Goal: Find specific page/section: Find specific page/section

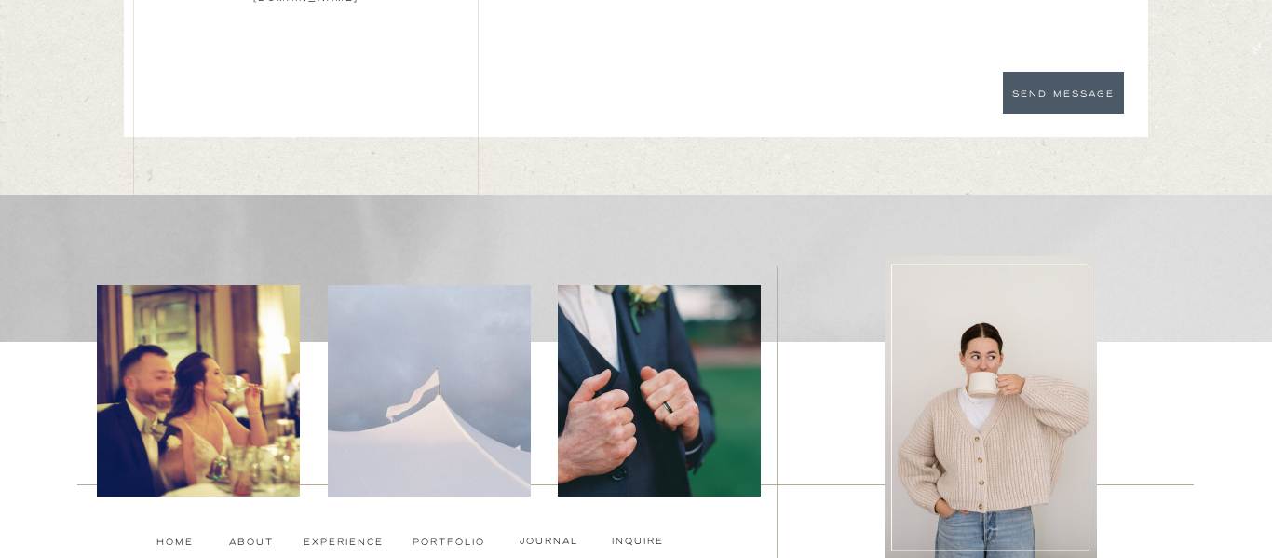
scroll to position [6680, 0]
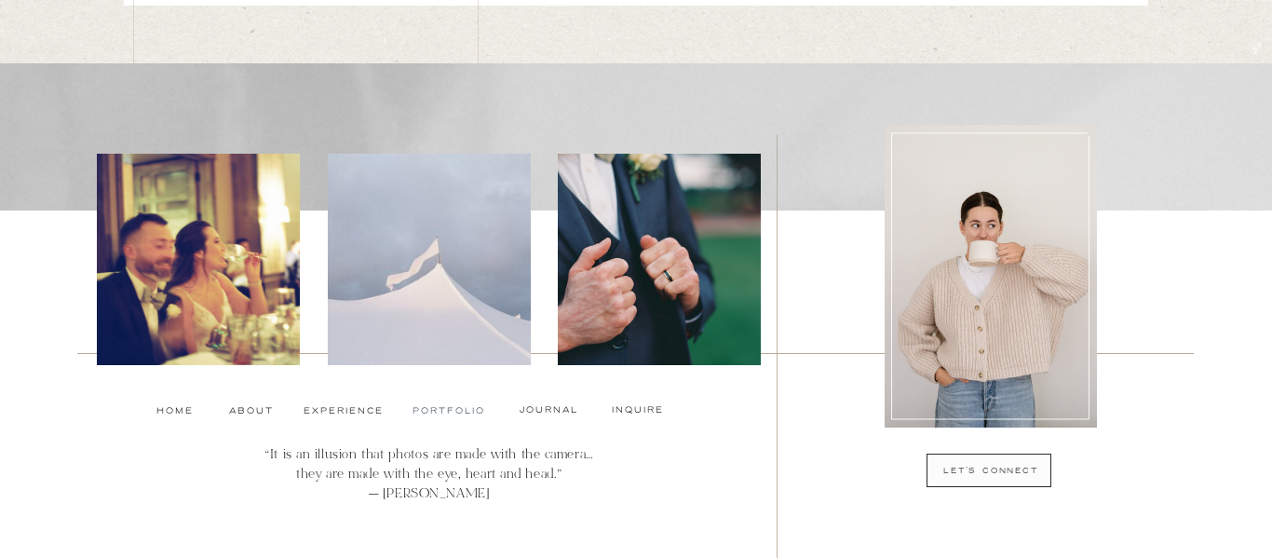
click at [461, 407] on nav "Portfolio" at bounding box center [447, 410] width 70 height 15
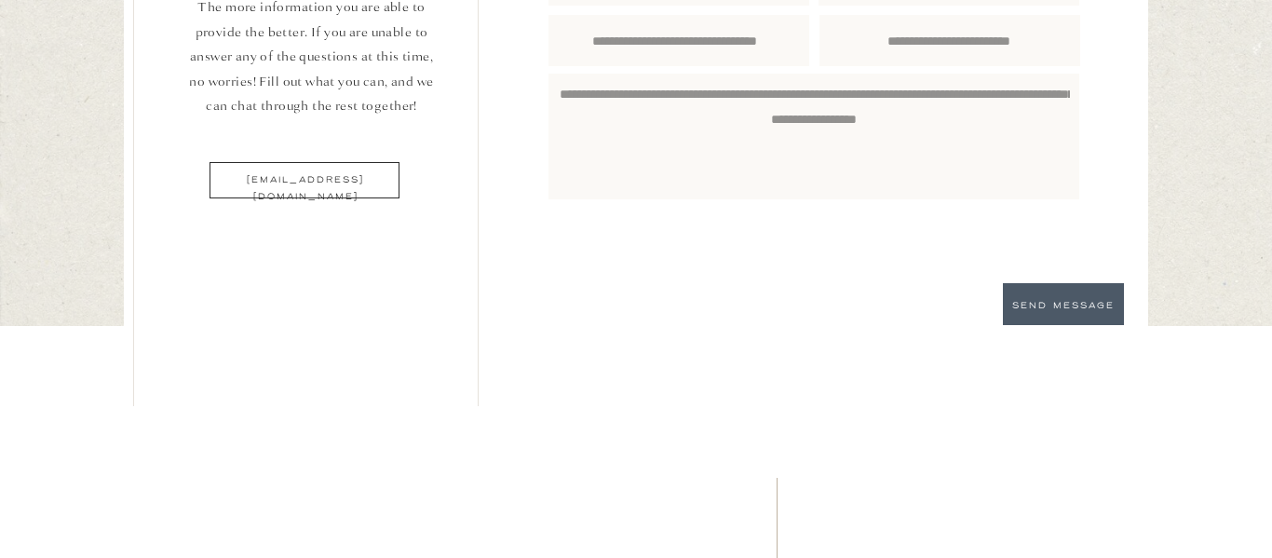
scroll to position [8918, 0]
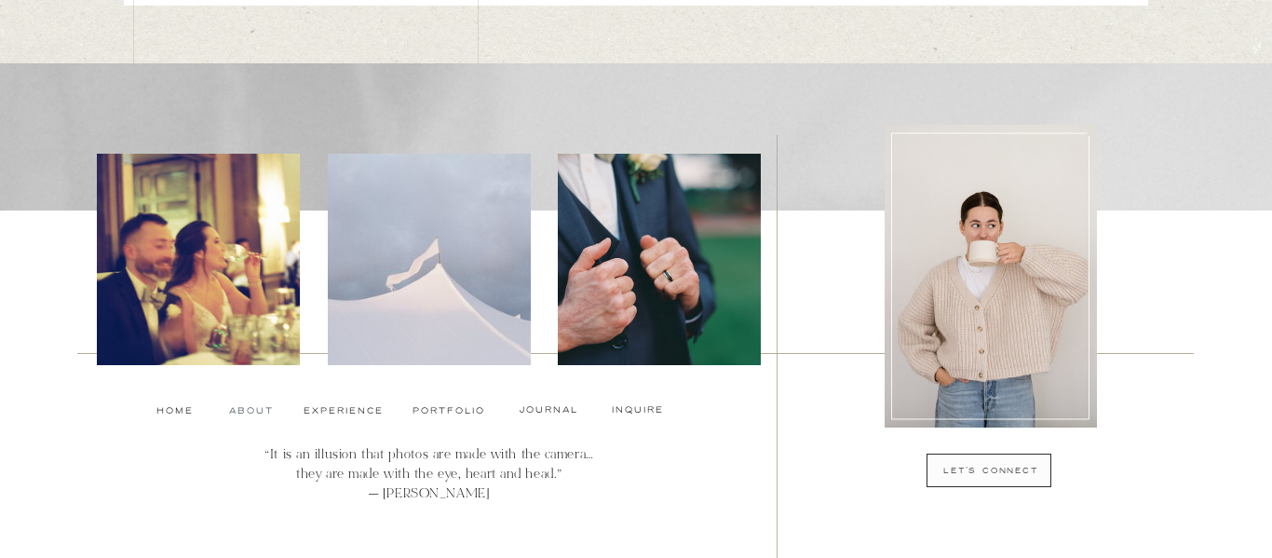
click at [247, 413] on nav "About" at bounding box center [249, 410] width 41 height 15
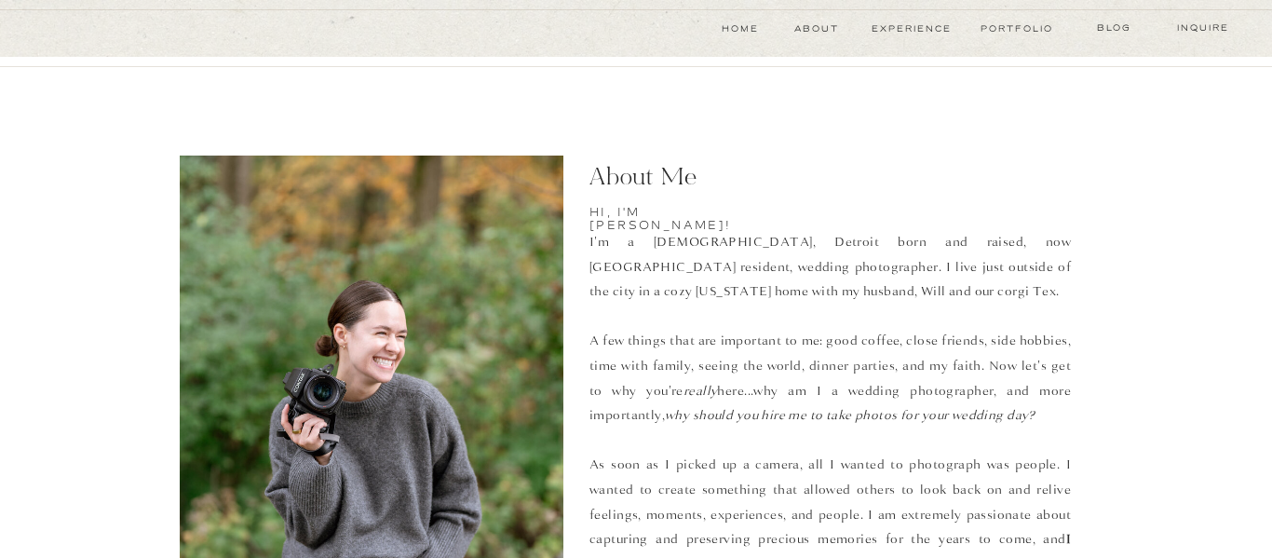
click at [659, 251] on p "I'm a 27 year old, Detroit born and raised, now Nashville resident, wedding pho…" at bounding box center [829, 436] width 481 height 412
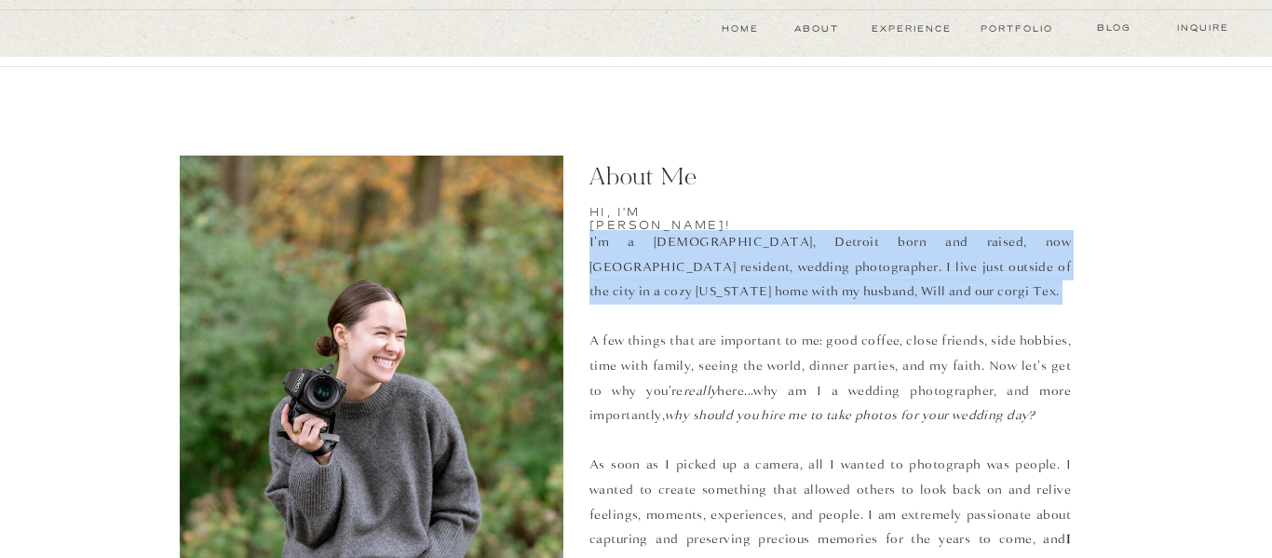
click at [747, 269] on p "I'm a 27 year old, Detroit born and raised, now Nashville resident, wedding pho…" at bounding box center [829, 436] width 481 height 412
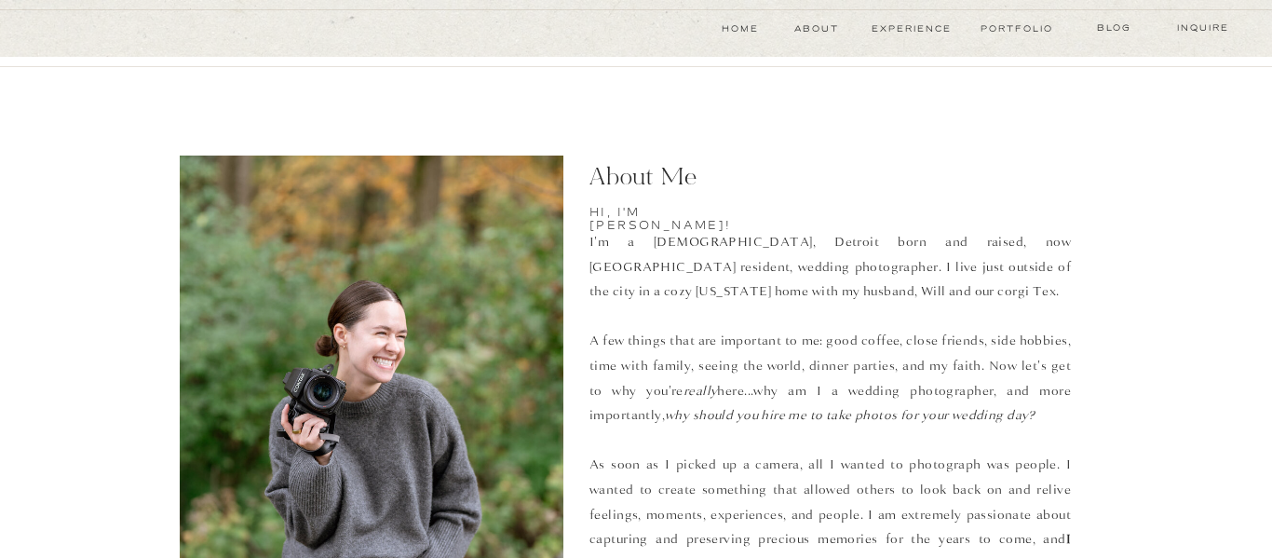
click at [747, 269] on p "I'm a 27 year old, Detroit born and raised, now Nashville resident, wedding pho…" at bounding box center [829, 436] width 481 height 412
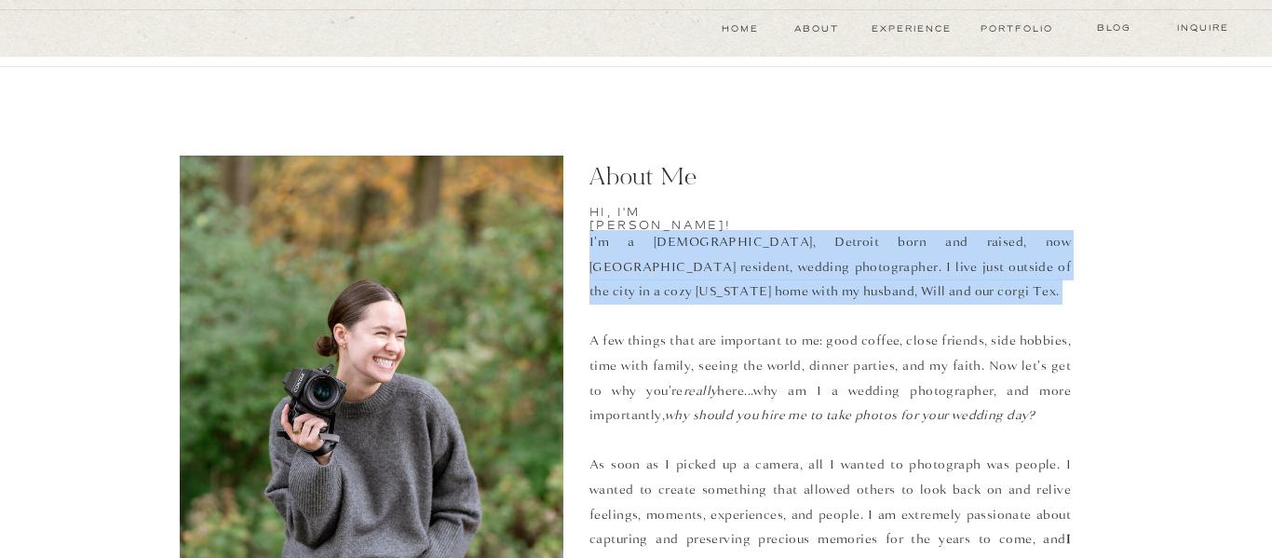
click at [747, 269] on p "I'm a 27 year old, Detroit born and raised, now Nashville resident, wedding pho…" at bounding box center [829, 436] width 481 height 412
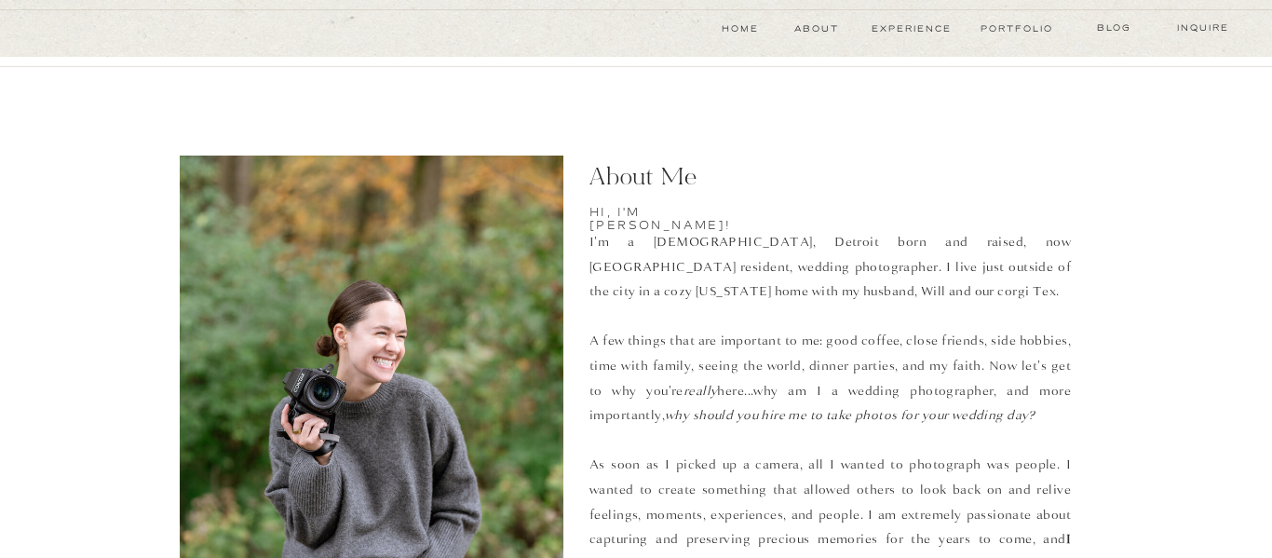
click at [747, 269] on p "I'm a 27 year old, Detroit born and raised, now Nashville resident, wedding pho…" at bounding box center [829, 436] width 481 height 412
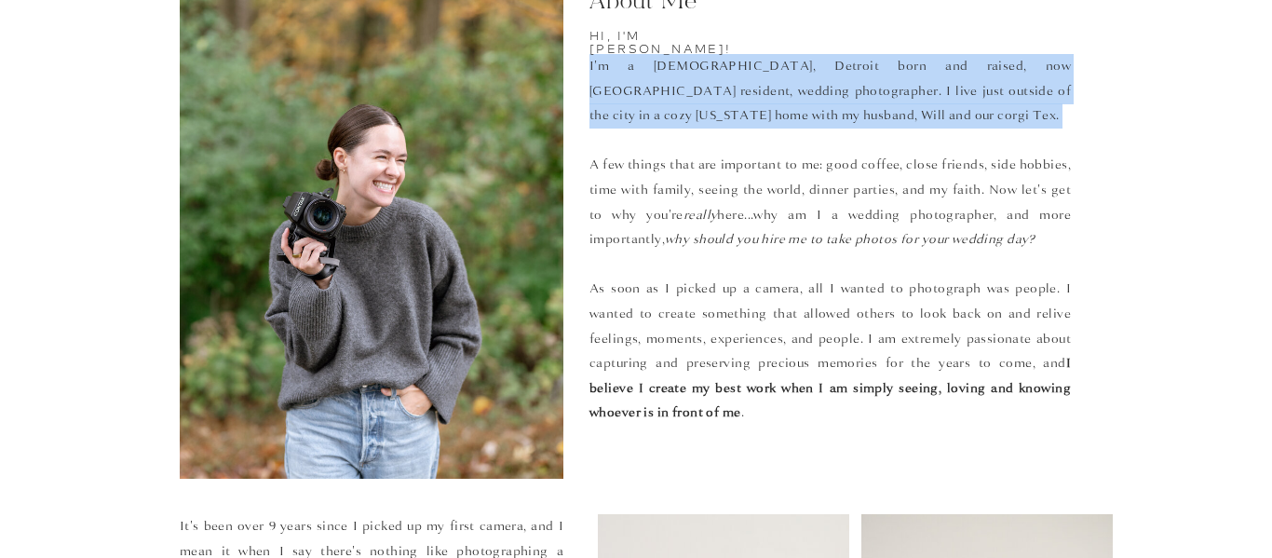
scroll to position [178, 0]
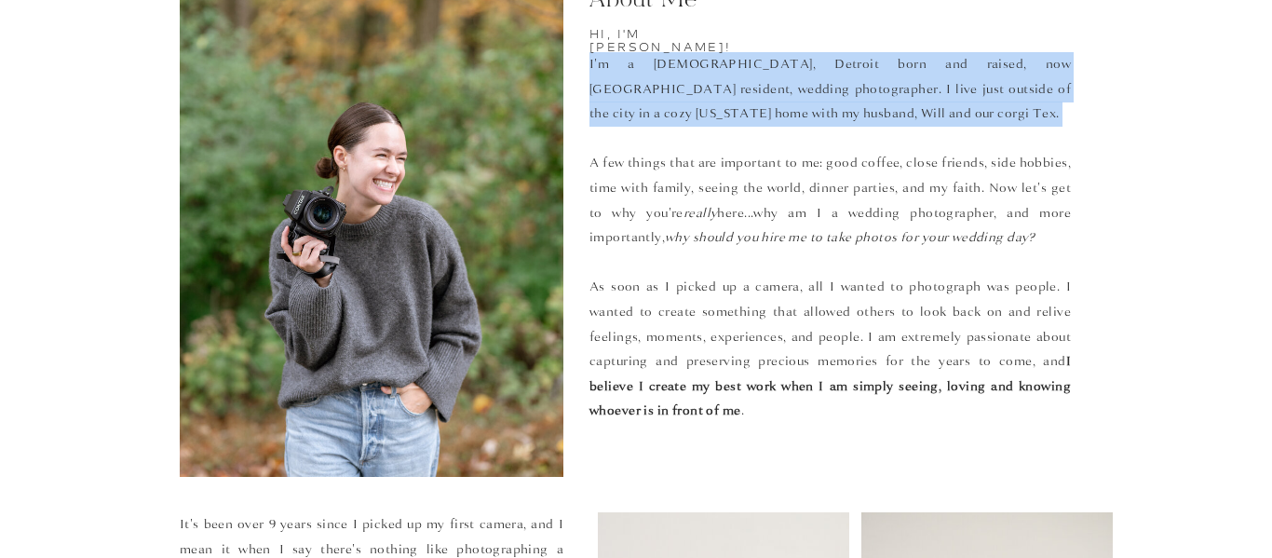
click at [785, 184] on p "I'm a 27 year old, Detroit born and raised, now Nashville resident, wedding pho…" at bounding box center [829, 258] width 481 height 412
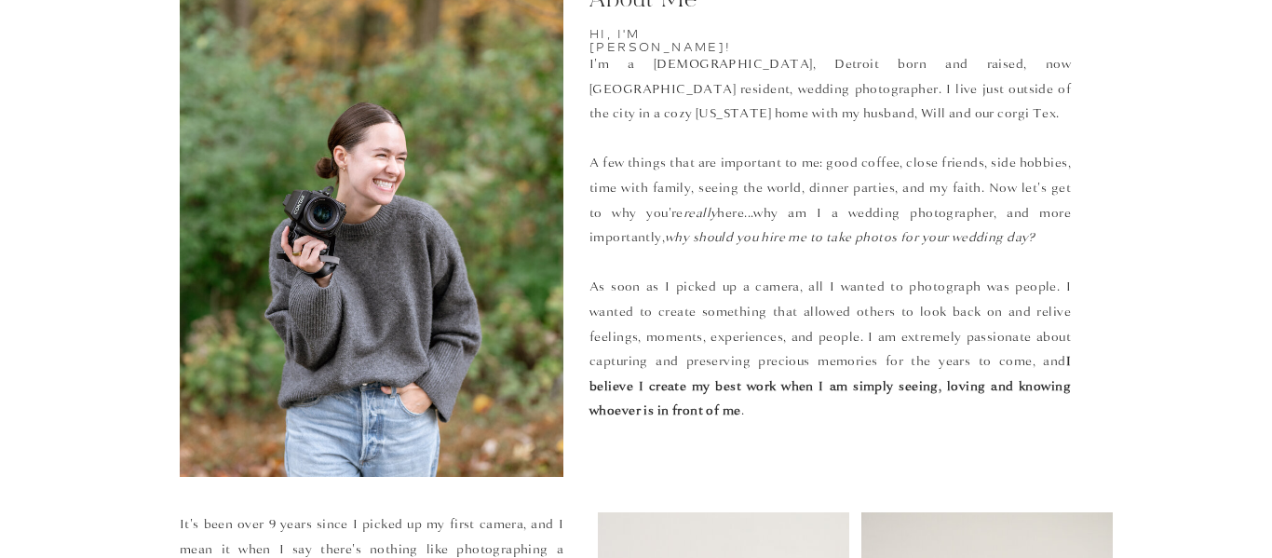
click at [785, 184] on p "I'm a 27 year old, Detroit born and raised, now Nashville resident, wedding pho…" at bounding box center [829, 258] width 481 height 412
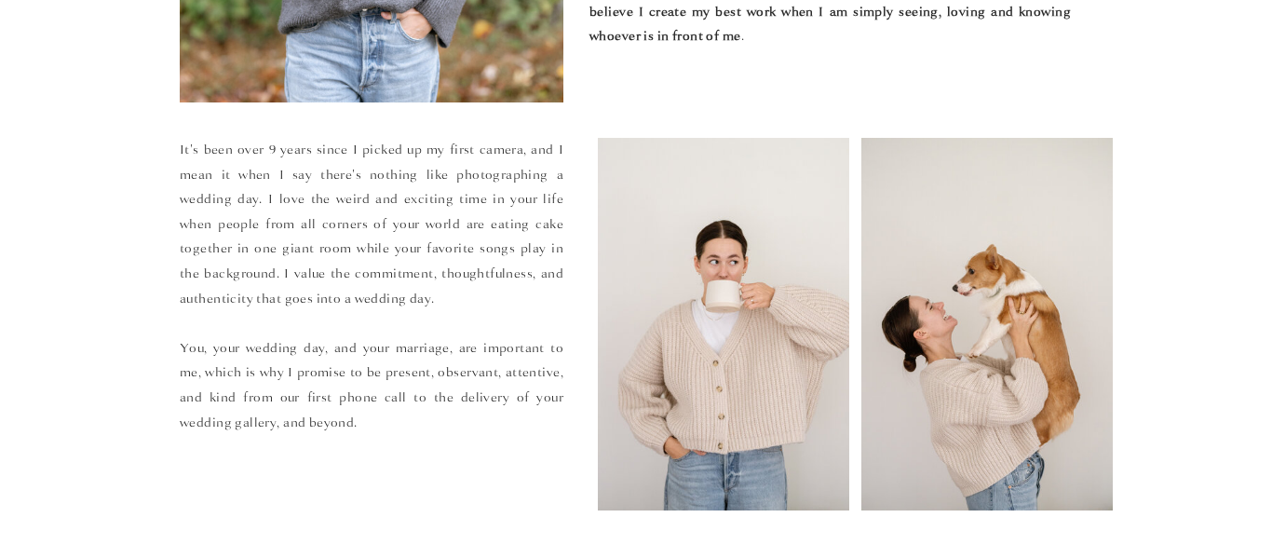
scroll to position [0, 0]
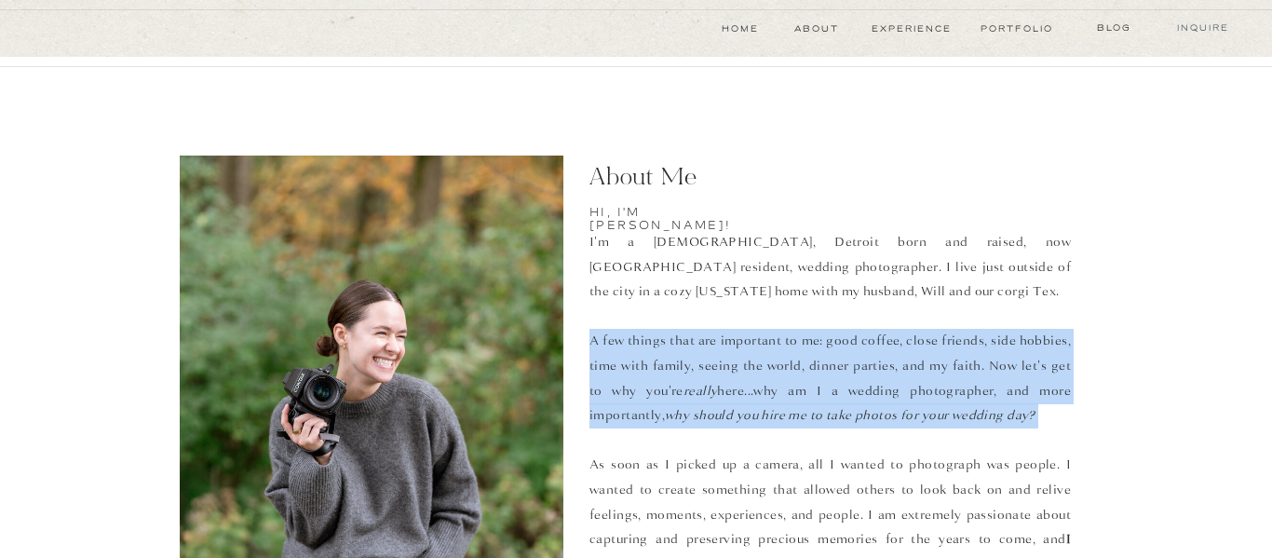
click at [1179, 26] on nav "Inquire" at bounding box center [1202, 27] width 65 height 15
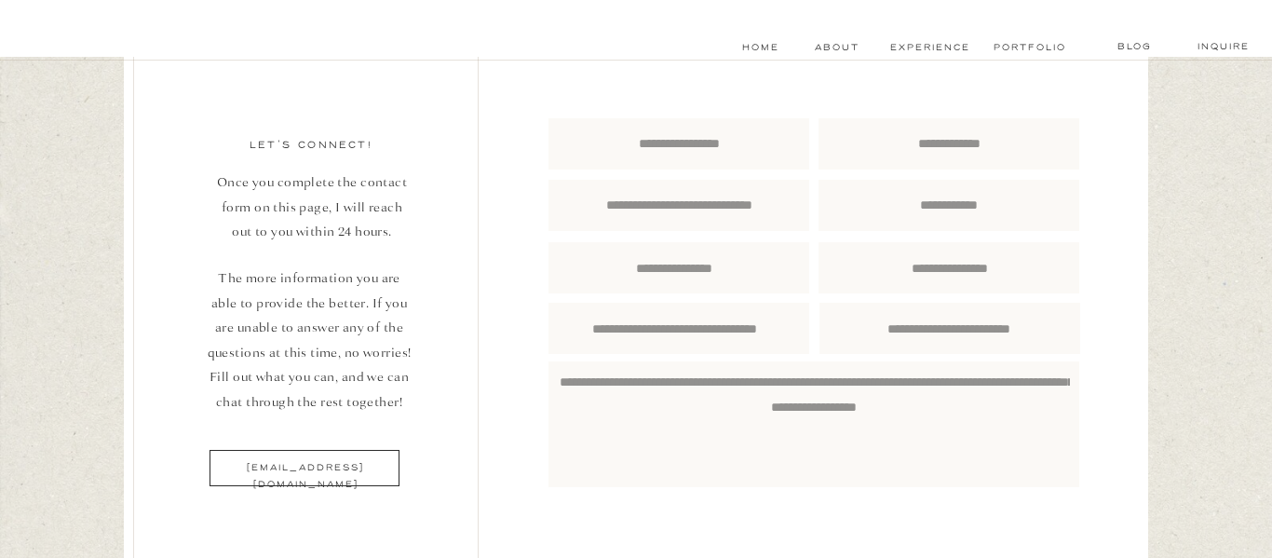
scroll to position [112, 0]
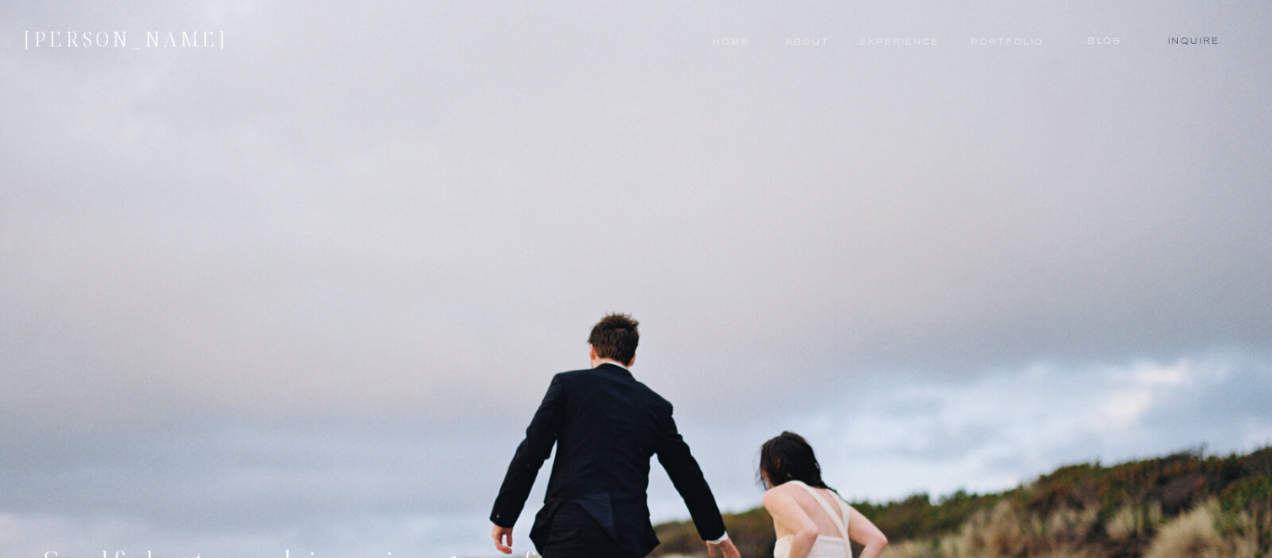
click at [1196, 39] on nav "Inquire" at bounding box center [1193, 41] width 65 height 15
